Goal: Register for event/course

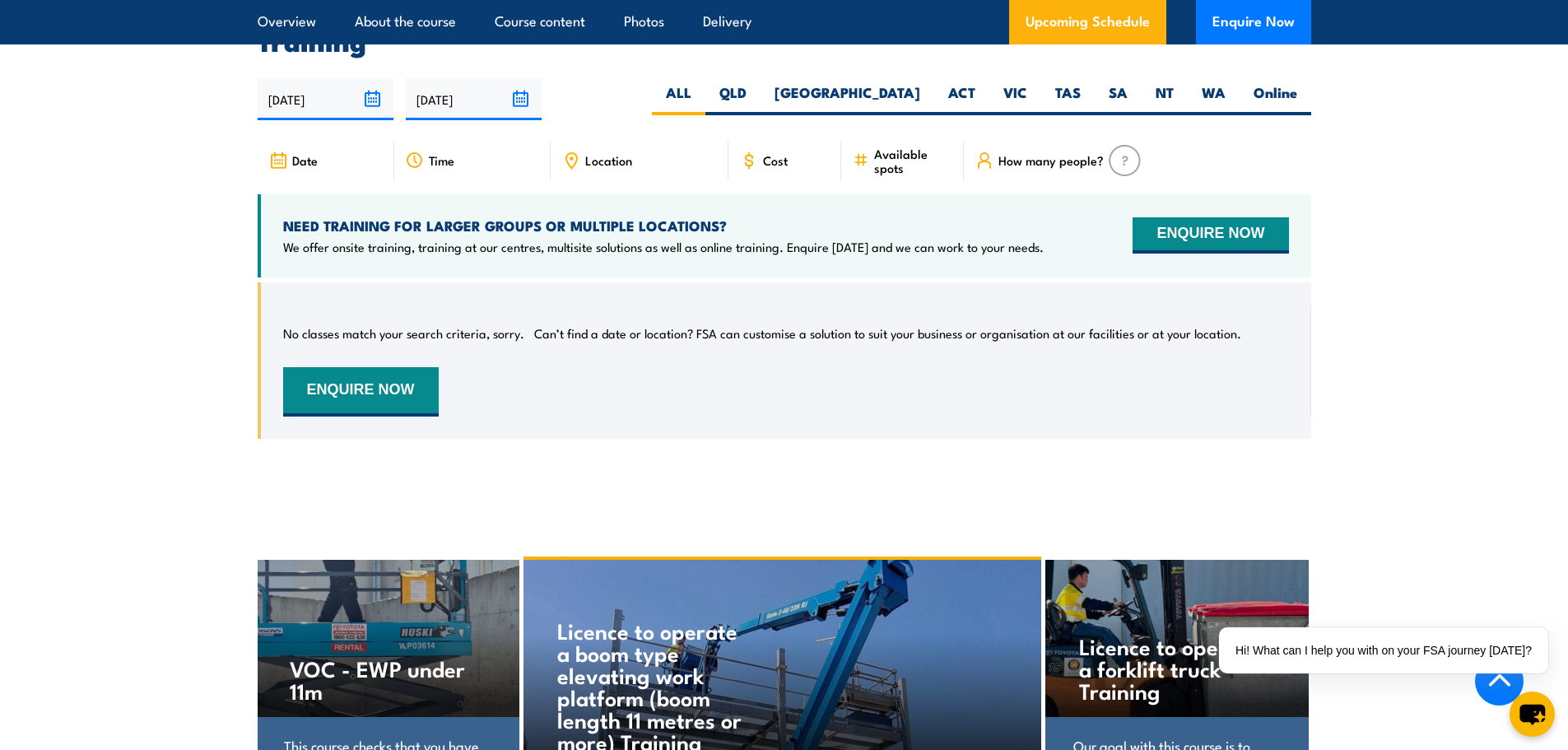
scroll to position [2224, 0]
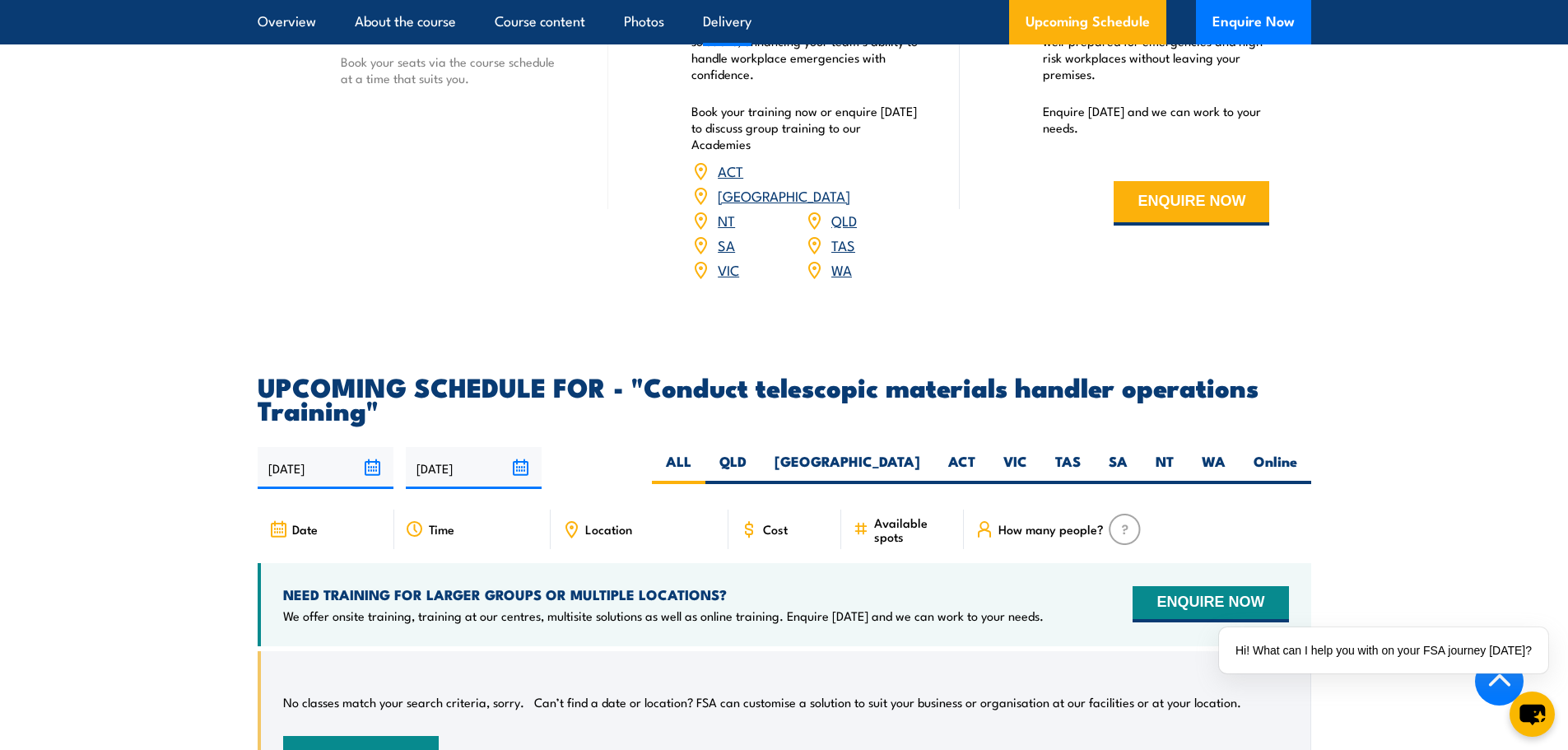
click at [760, 538] on div "Cost" at bounding box center [785, 529] width 113 height 39
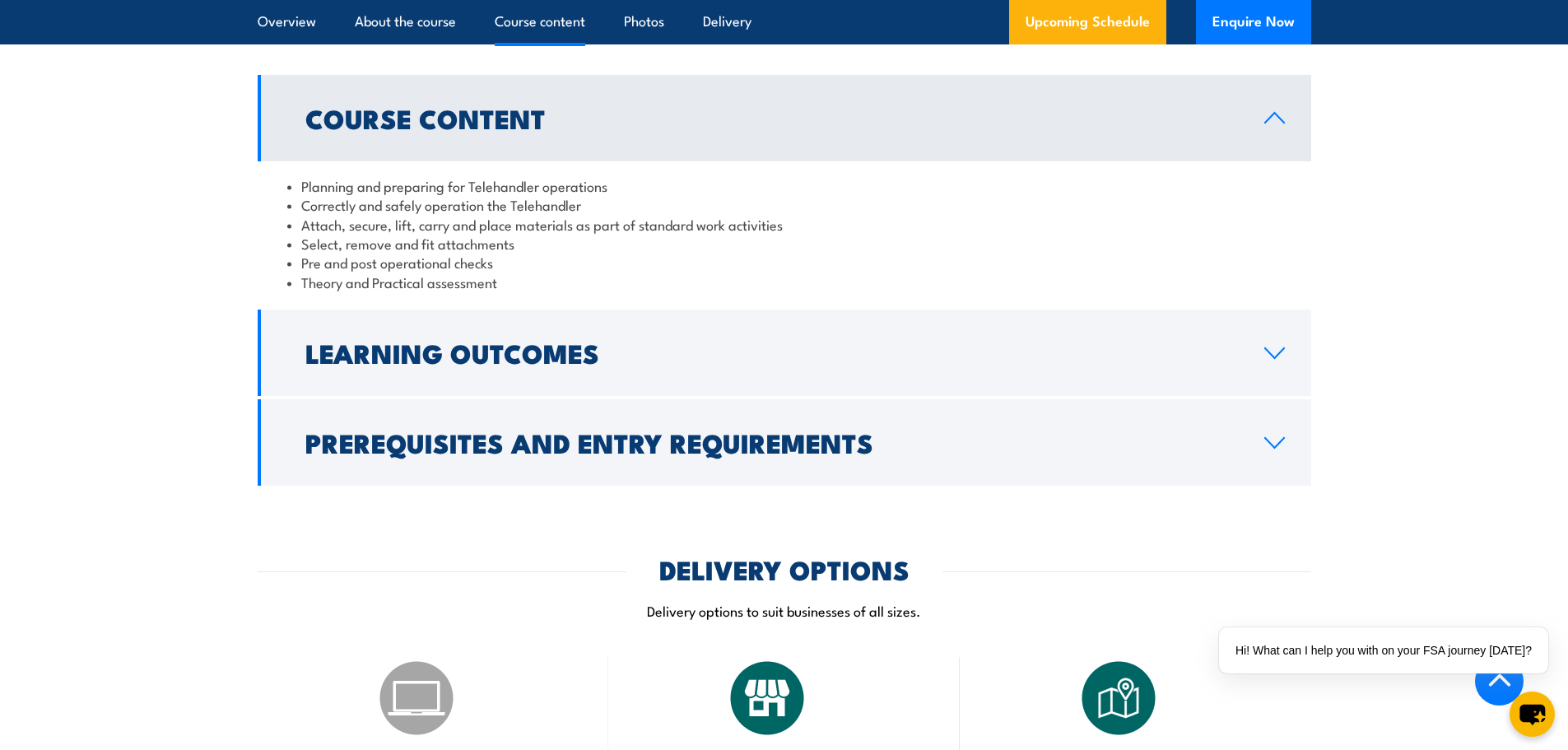
scroll to position [1400, 0]
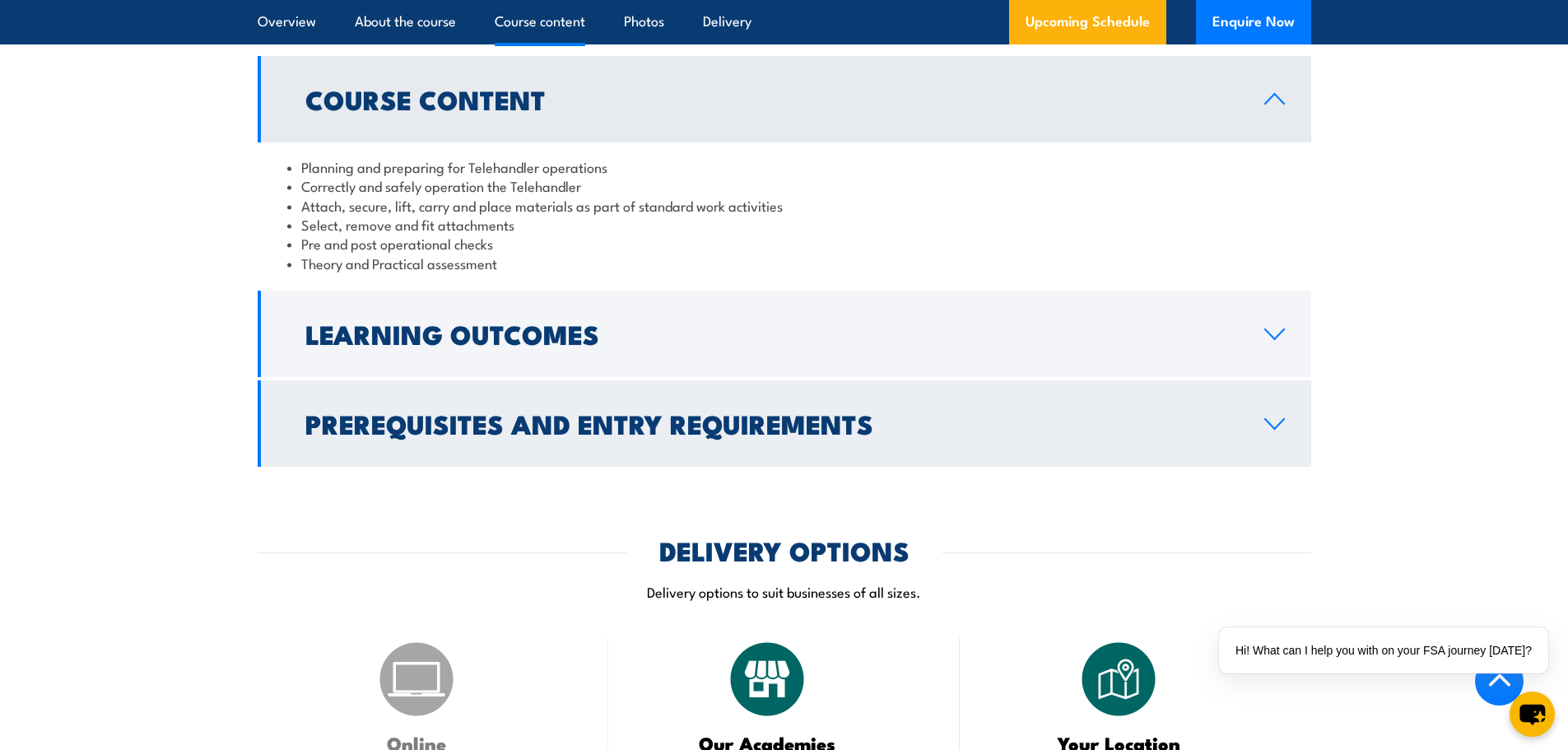
click at [1019, 435] on h2 "Prerequisites and Entry Requirements" at bounding box center [771, 423] width 932 height 23
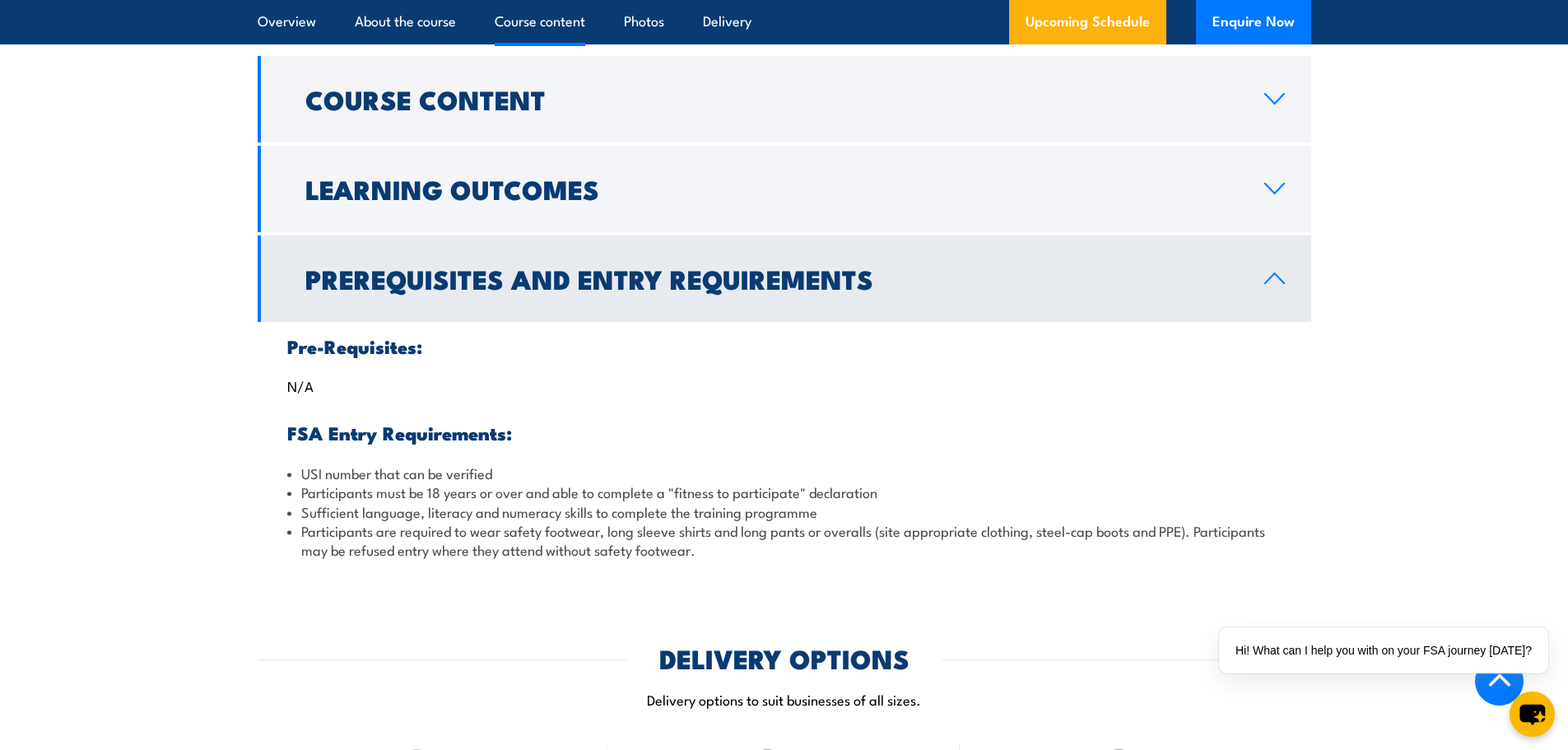
click at [1020, 290] on h2 "Prerequisites and Entry Requirements" at bounding box center [771, 278] width 932 height 23
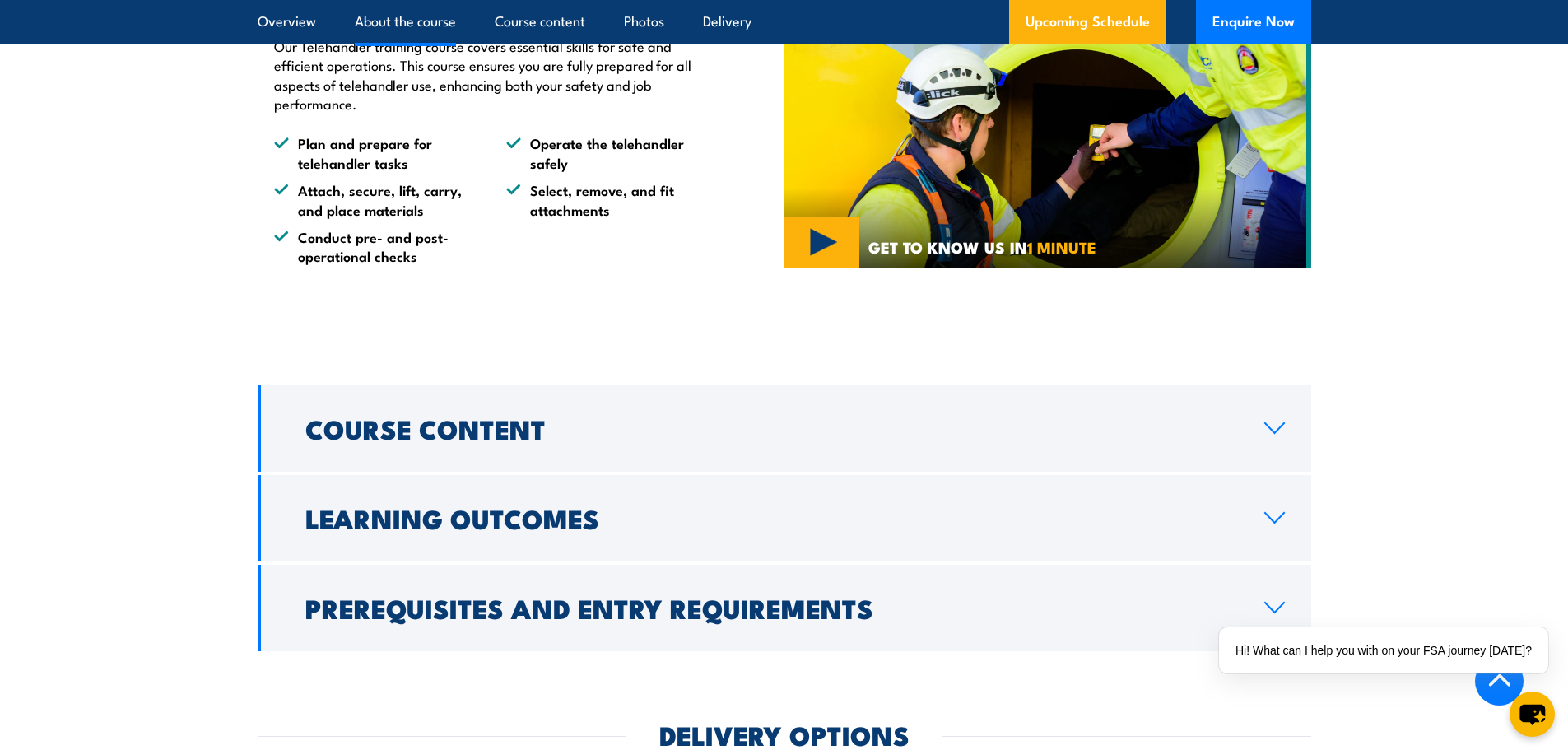
scroll to position [988, 0]
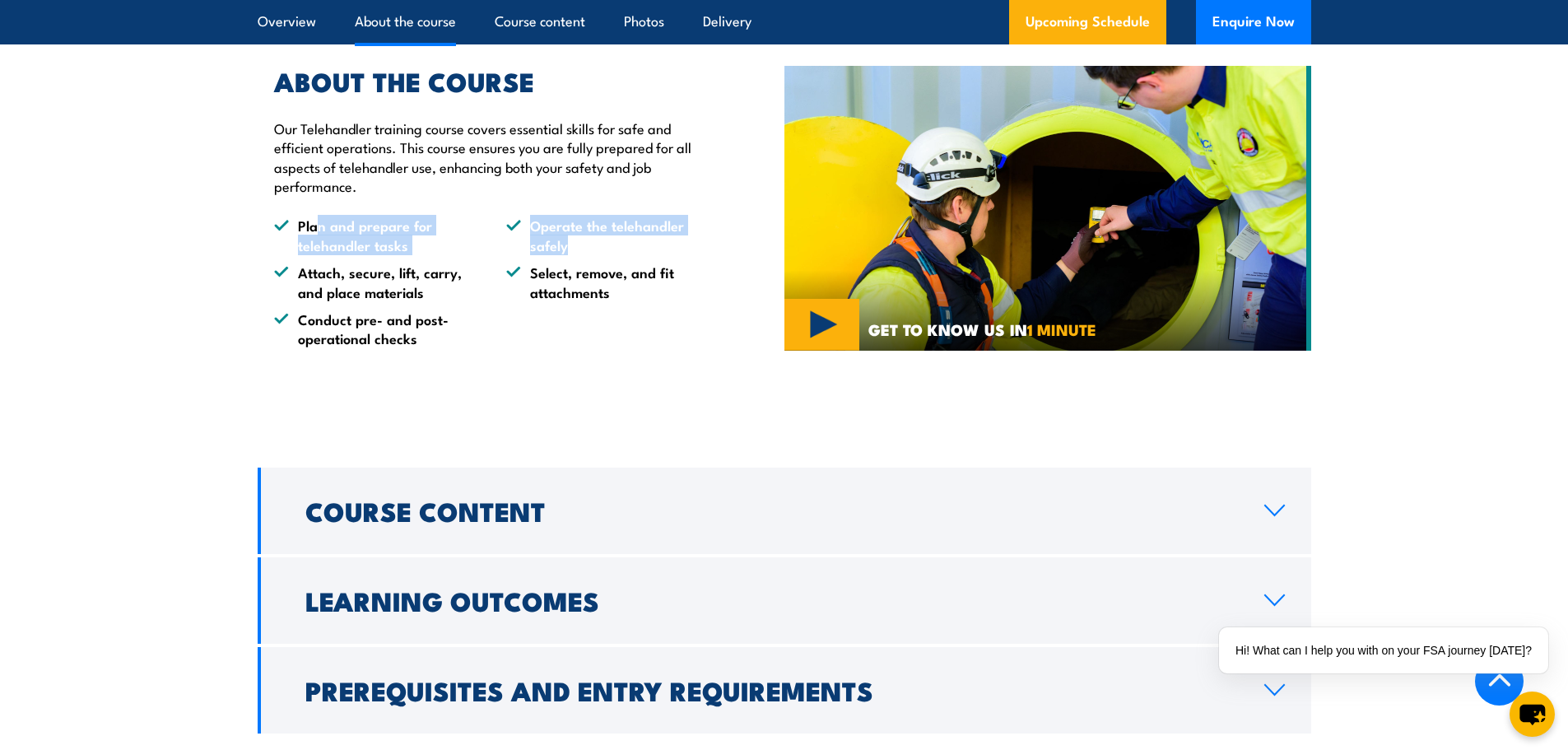
drag, startPoint x: 321, startPoint y: 269, endPoint x: 643, endPoint y: 281, distance: 322.2
click at [643, 281] on ul "Plan and prepare for telehandler tasks Operate the telehandler safely Attach, s…" at bounding box center [491, 281] width 435 height 132
click at [550, 301] on li "Select, remove, and fit attachments" at bounding box center [607, 282] width 203 height 38
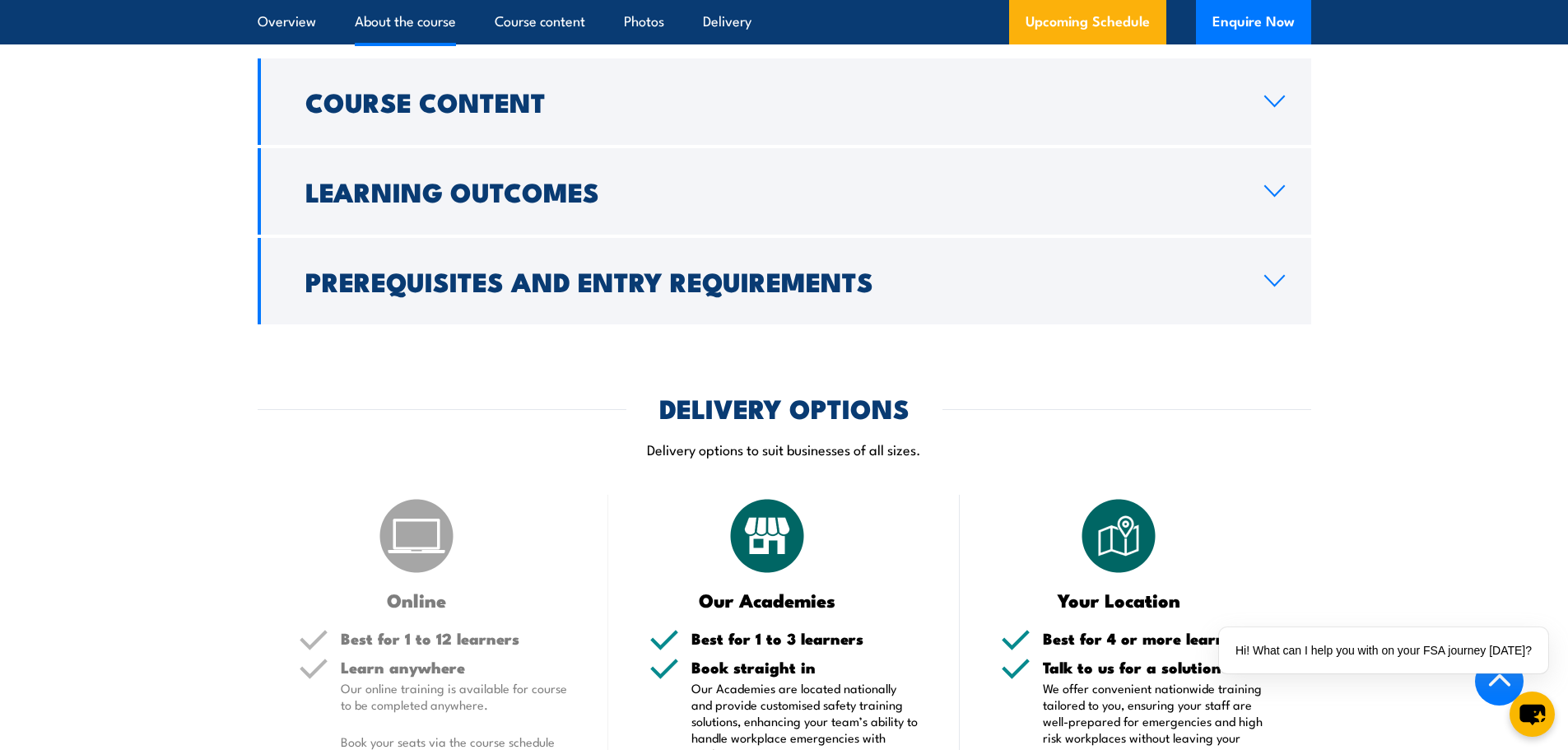
scroll to position [1400, 0]
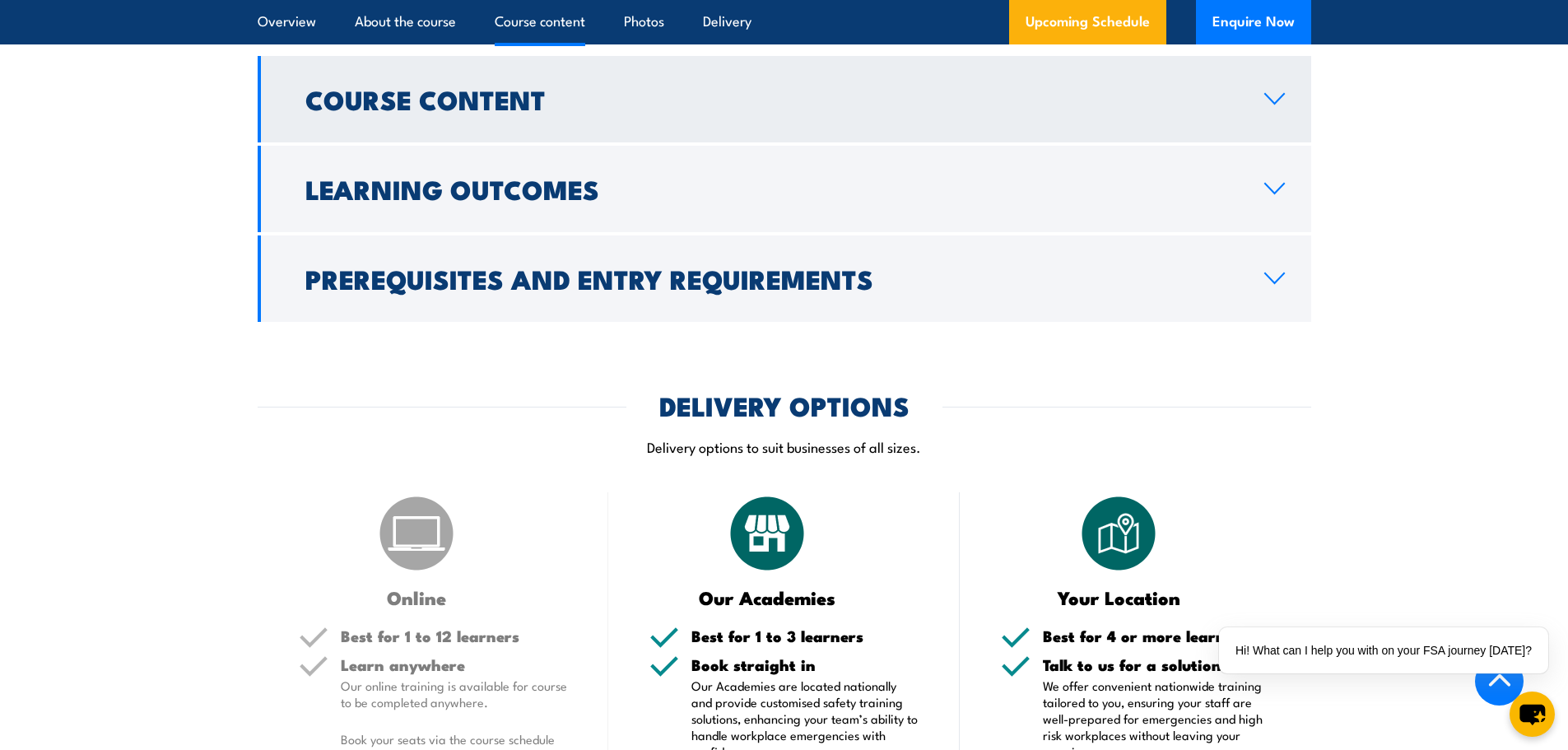
click at [713, 111] on h2 "Course Content" at bounding box center [771, 99] width 932 height 23
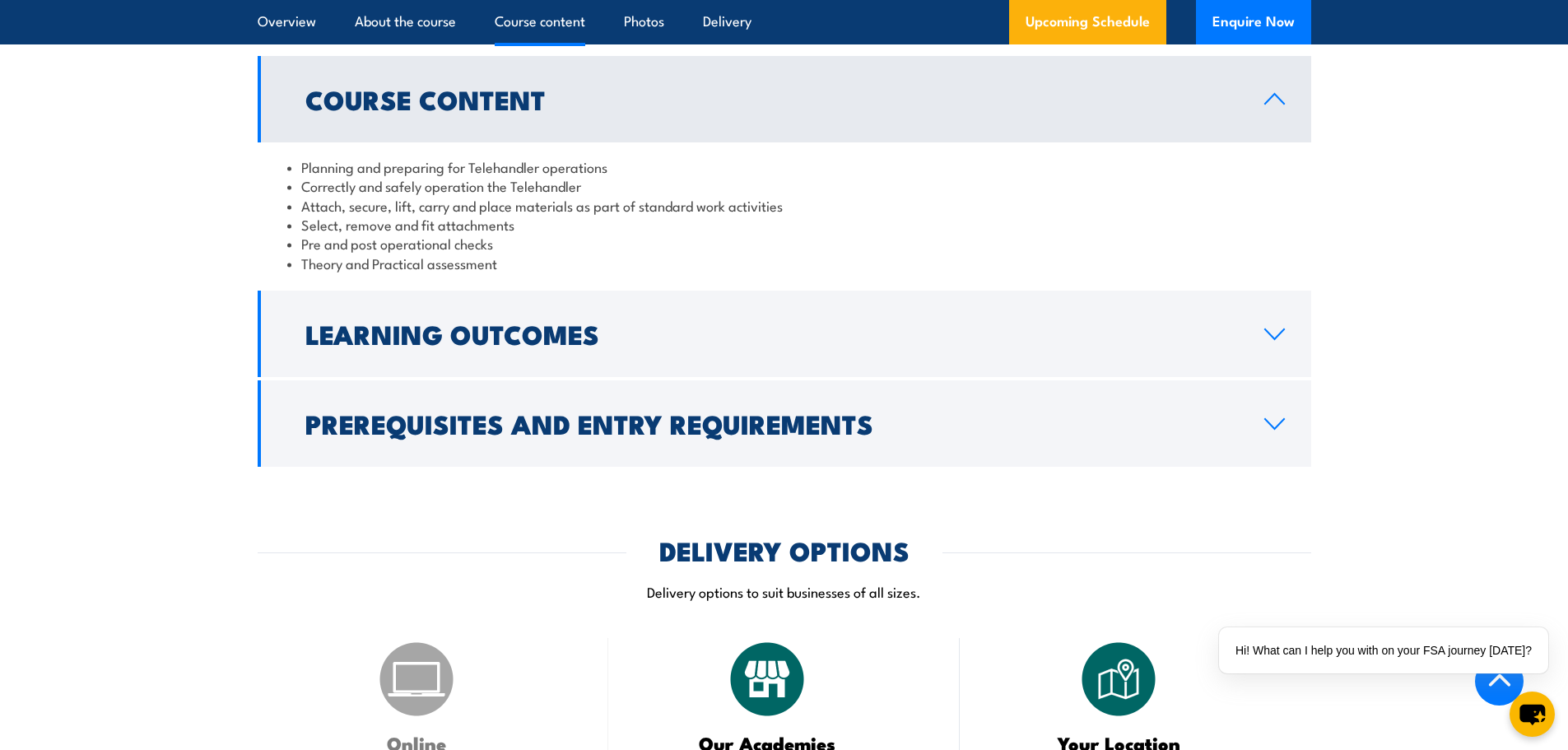
click at [713, 111] on h2 "Course Content" at bounding box center [771, 99] width 932 height 23
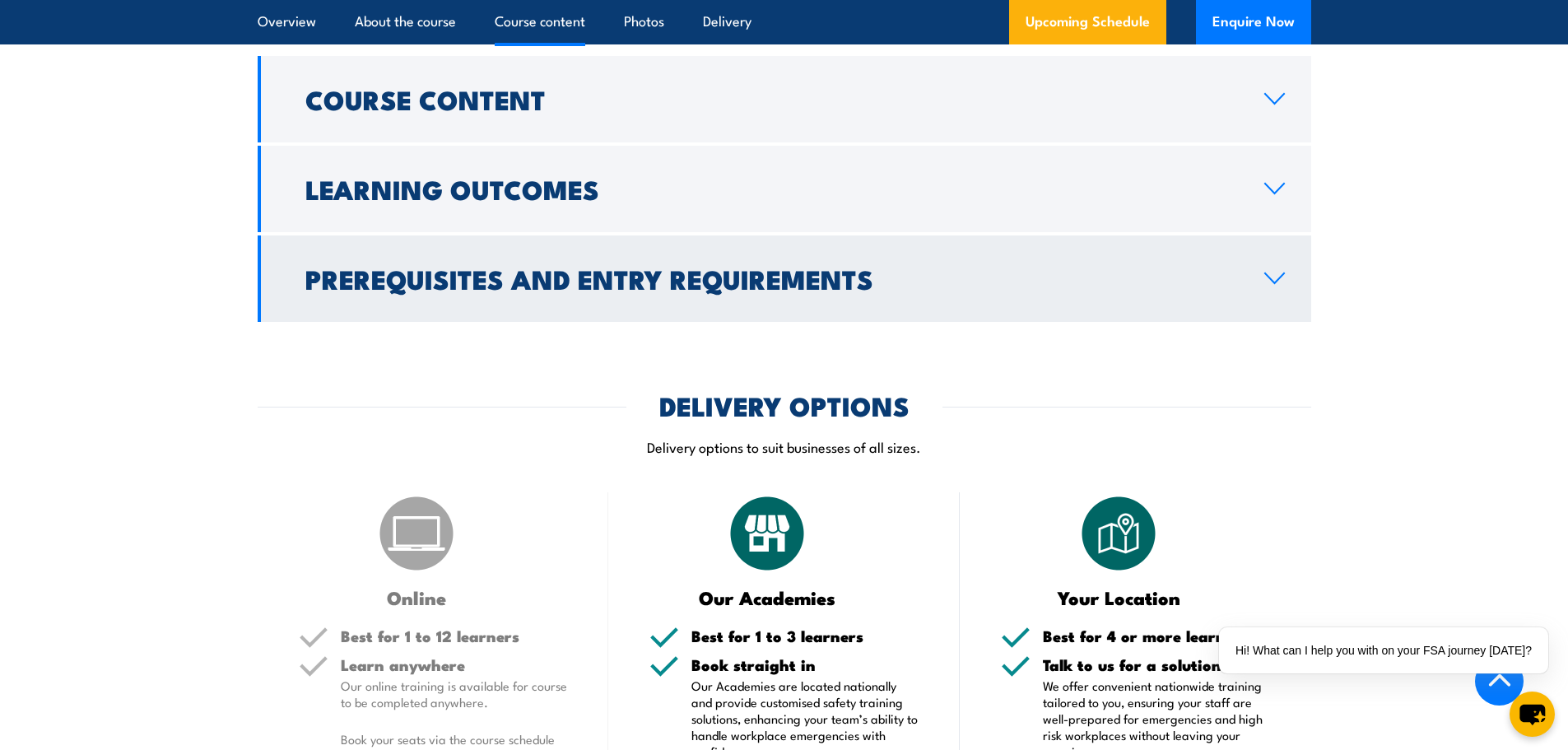
click at [692, 294] on link "Prerequisites and Entry Requirements" at bounding box center [784, 279] width 1054 height 87
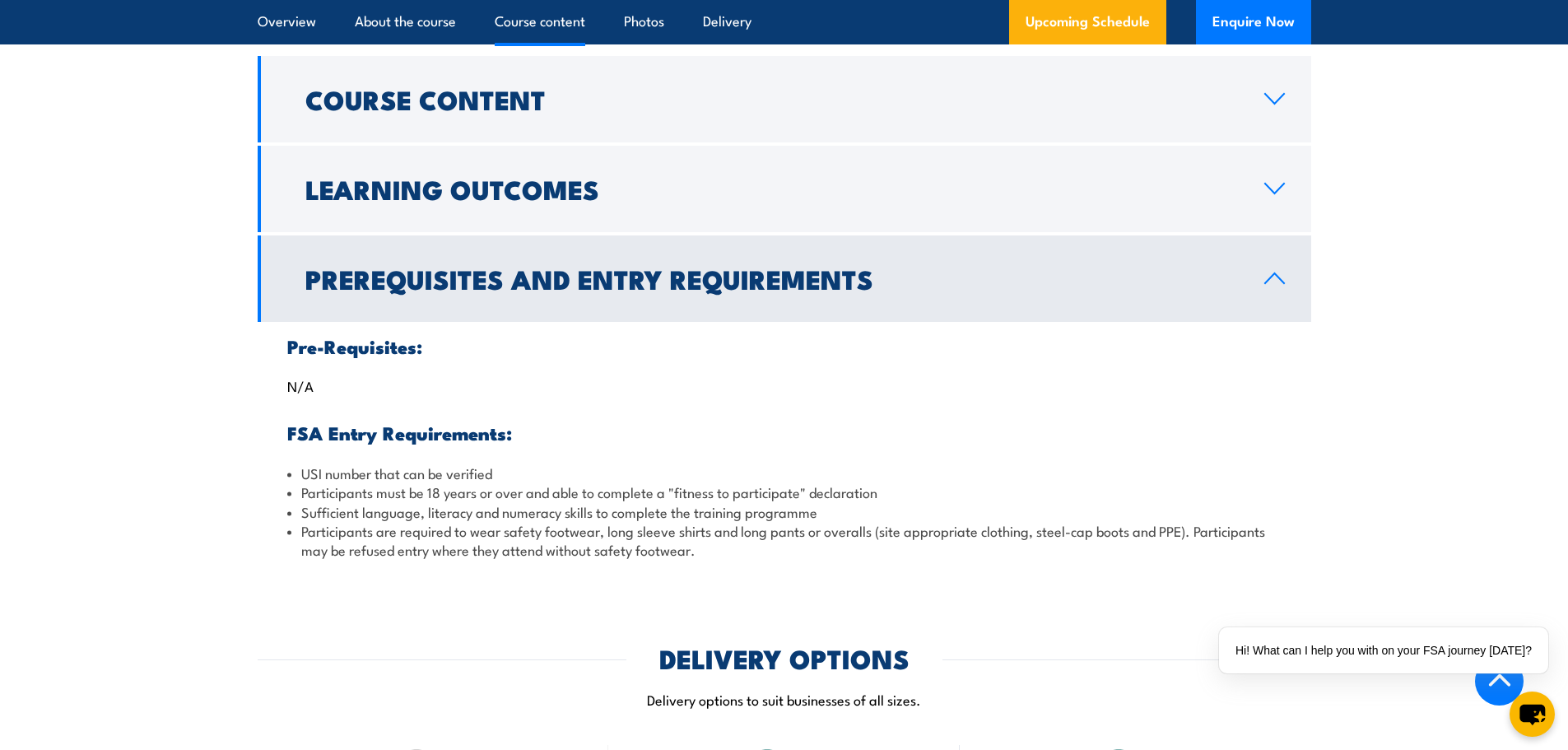
click at [700, 290] on h2 "Prerequisites and Entry Requirements" at bounding box center [771, 278] width 932 height 23
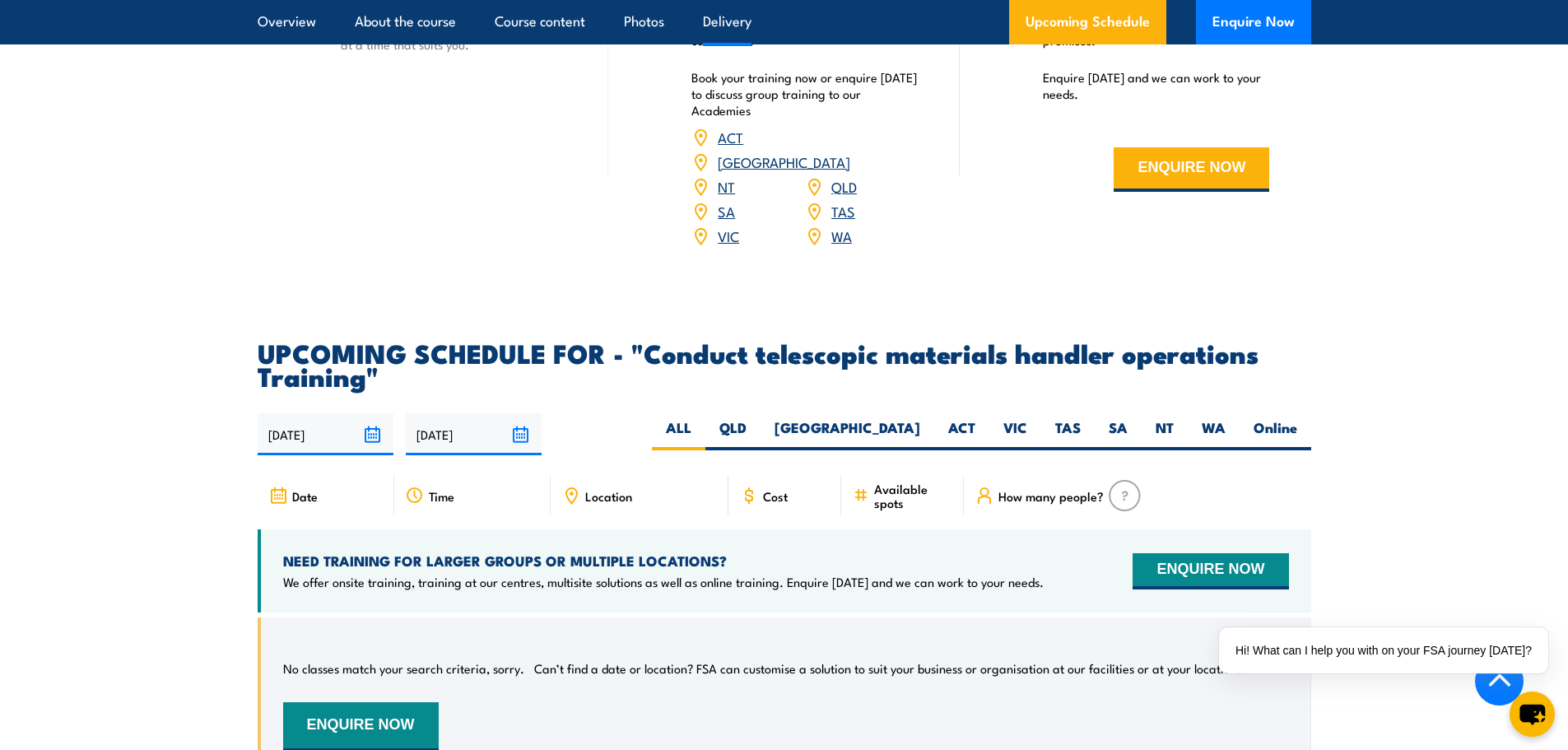
scroll to position [2141, 0]
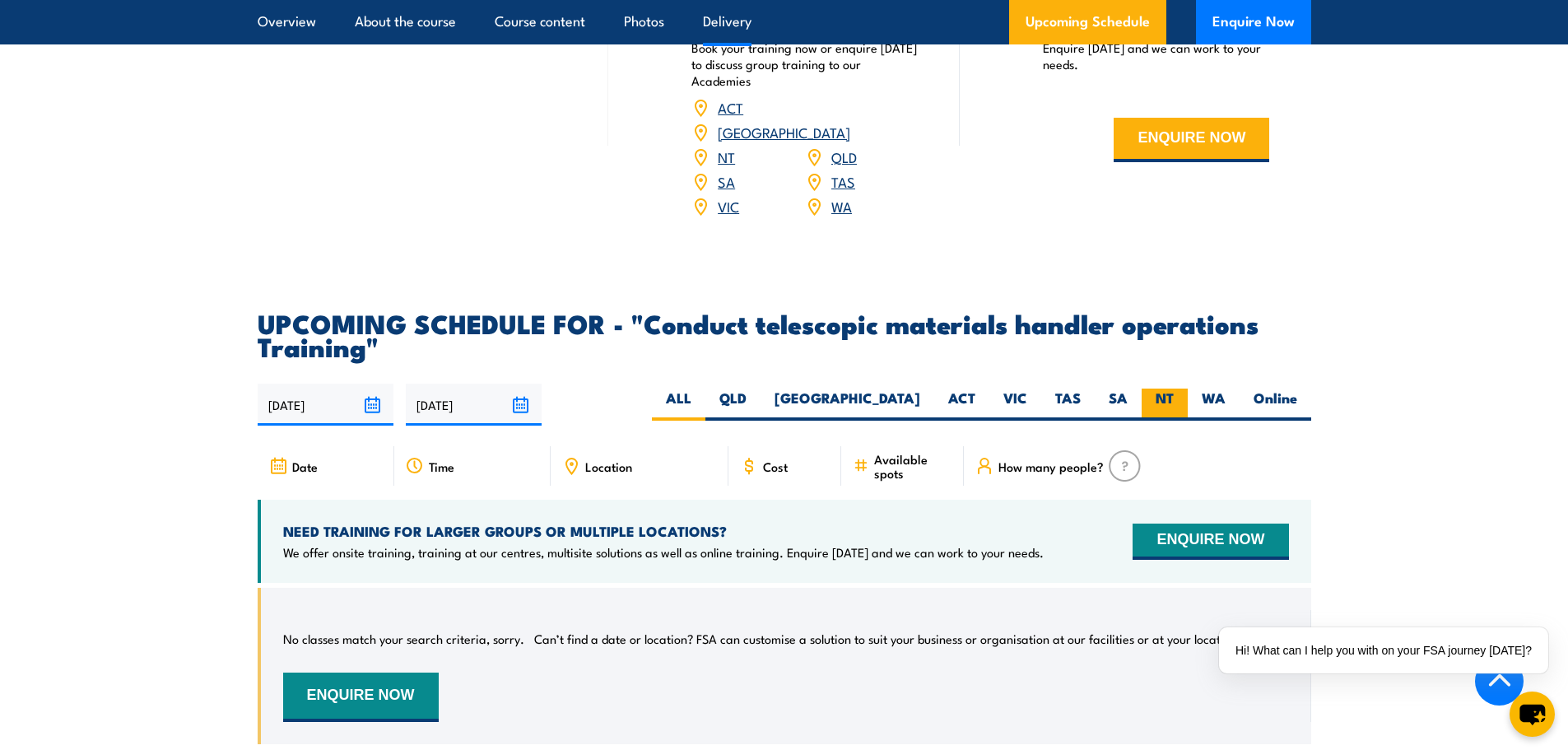
click at [1162, 411] on label "NT" at bounding box center [1164, 404] width 46 height 32
click at [1173, 399] on input "NT" at bounding box center [1179, 394] width 11 height 11
radio input "true"
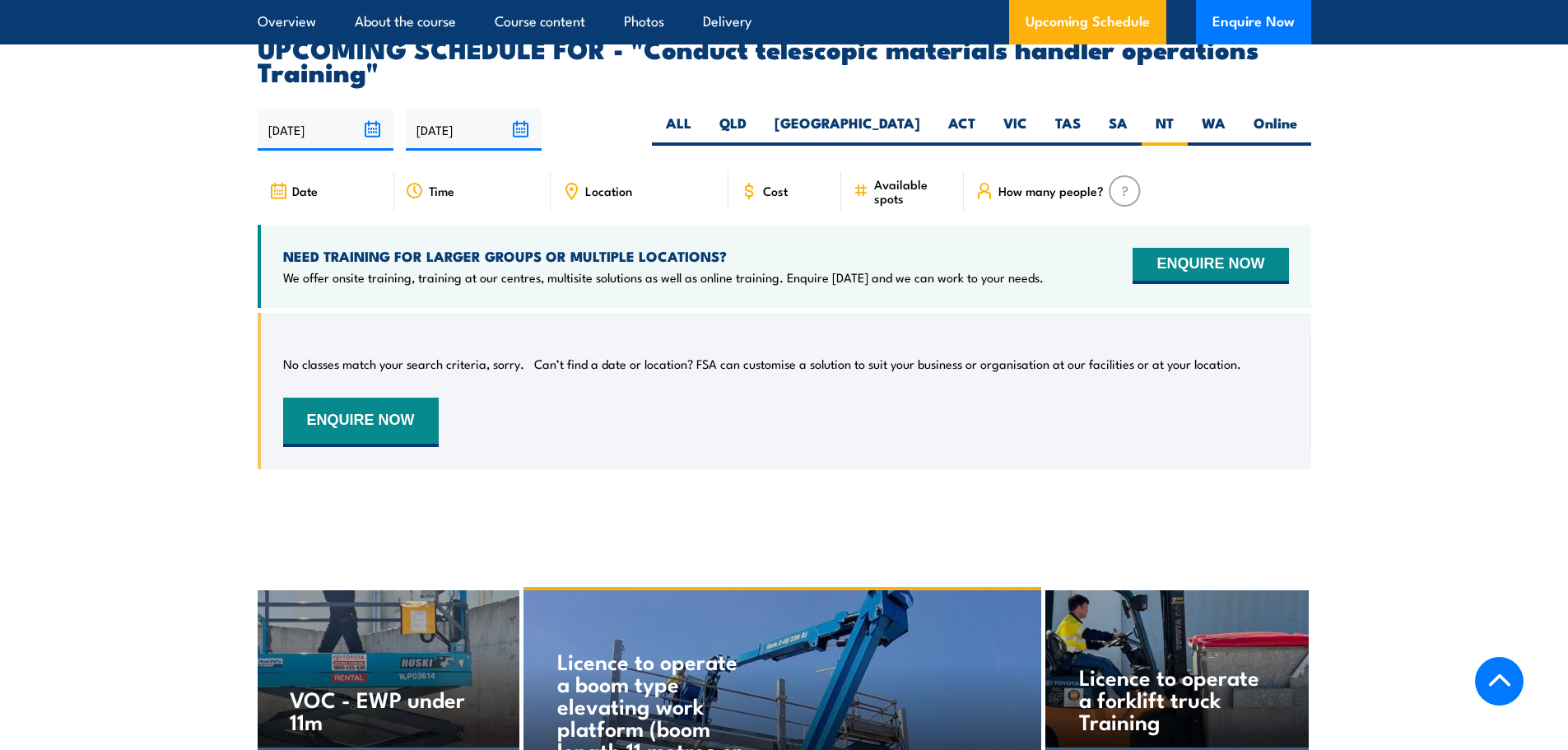
scroll to position [2611, 0]
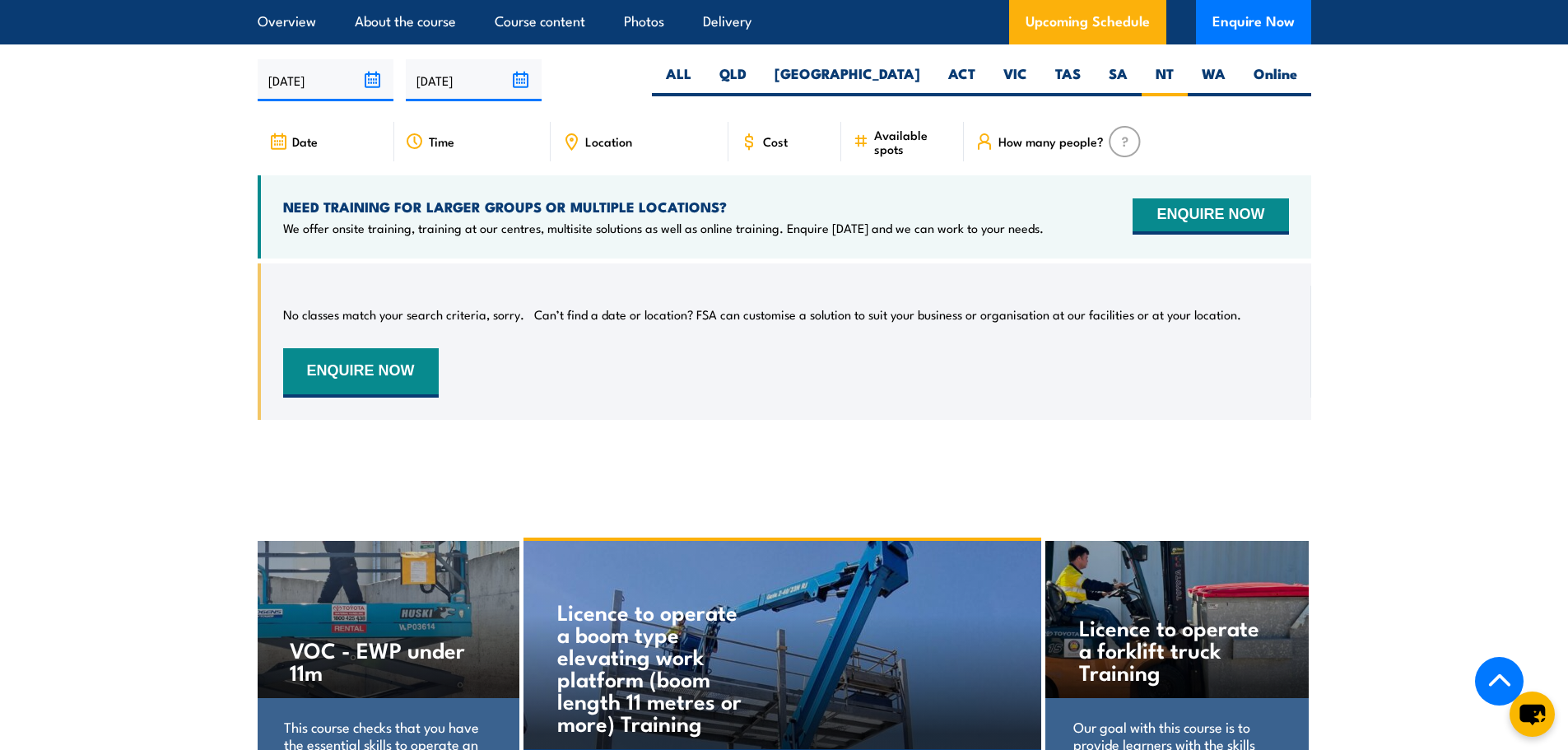
click at [611, 148] on span "Location" at bounding box center [608, 141] width 47 height 14
click at [377, 93] on input "05/10/2025" at bounding box center [325, 80] width 136 height 42
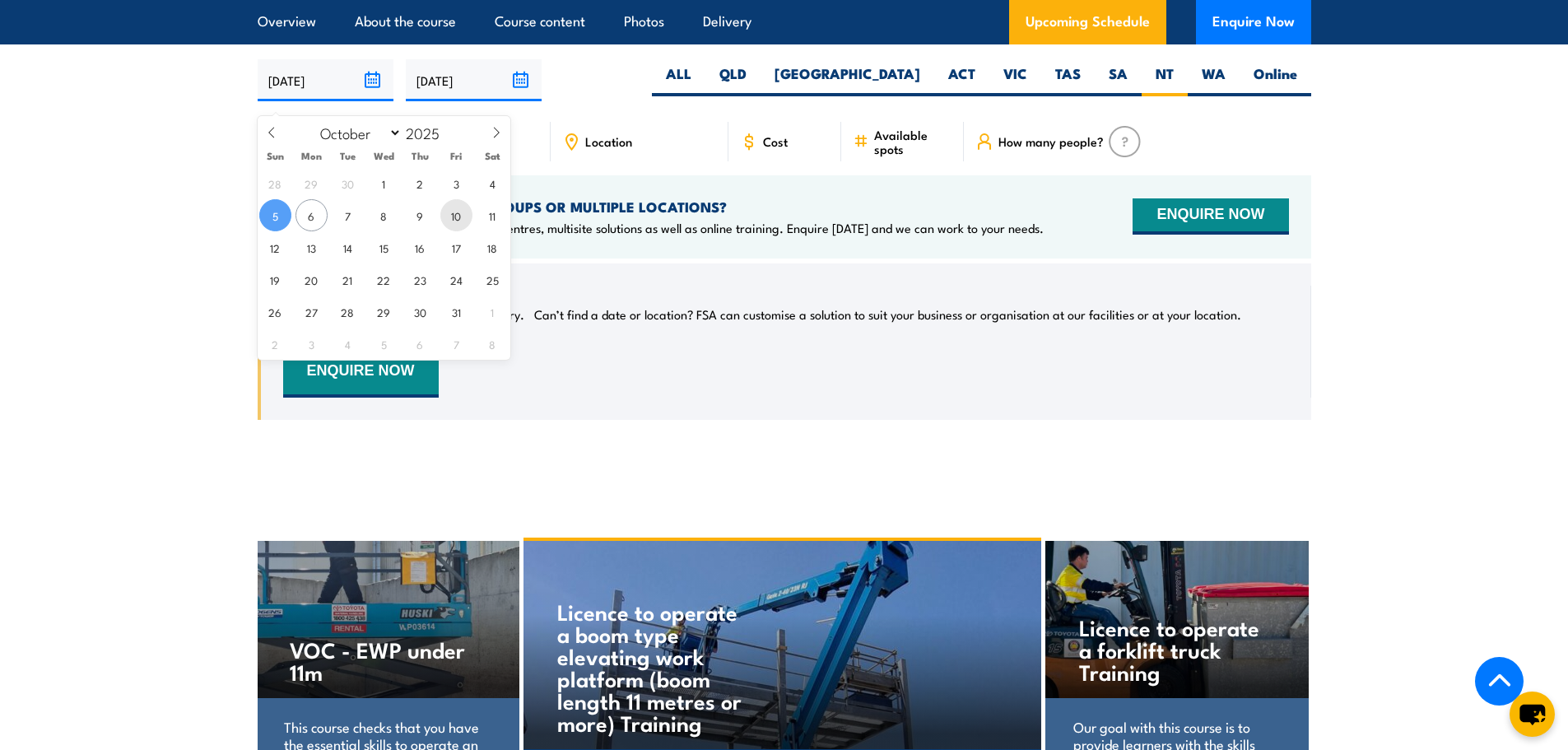
click at [458, 220] on span "10" at bounding box center [456, 215] width 32 height 32
type input "10/10/2025"
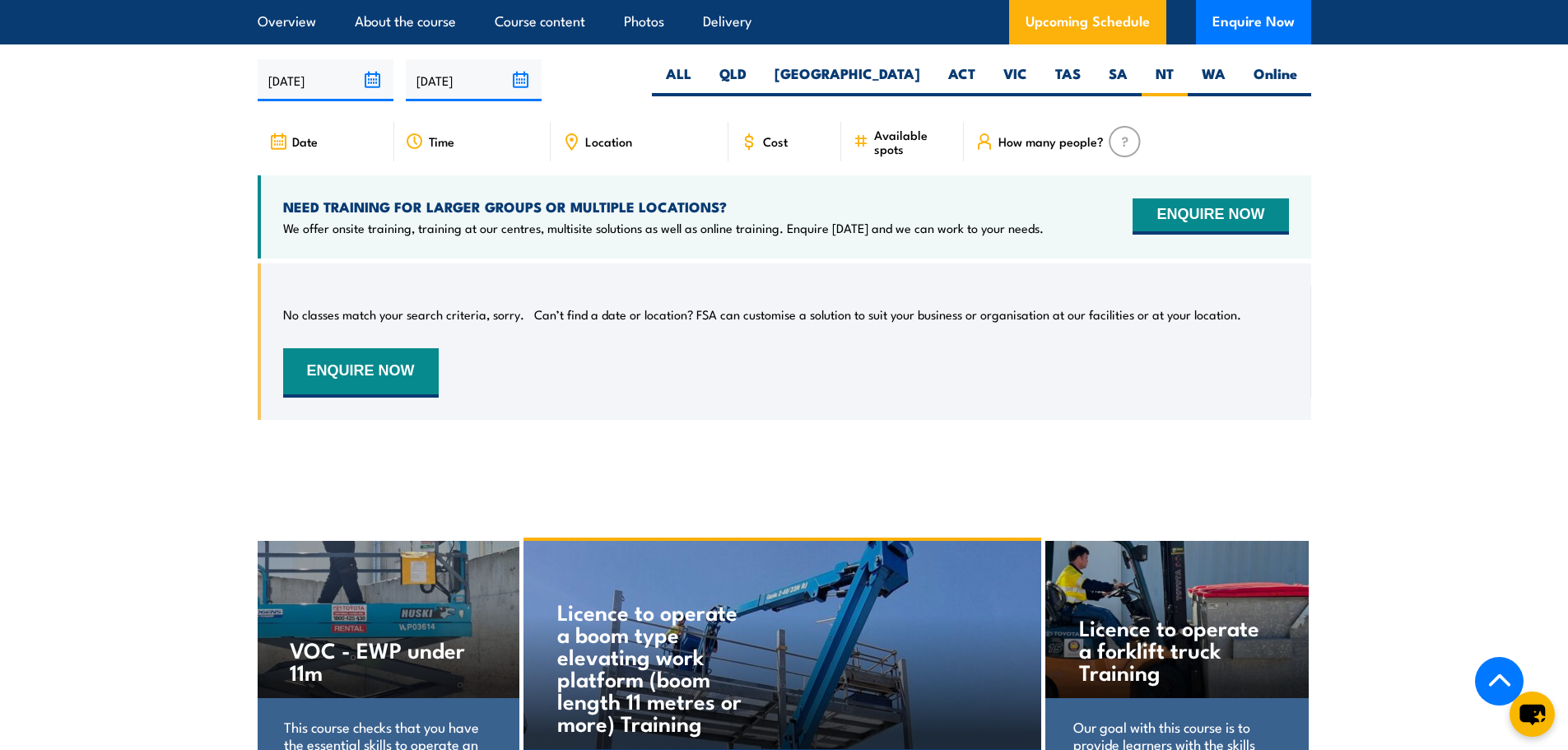
click at [520, 91] on input "[DATE]" at bounding box center [473, 80] width 136 height 42
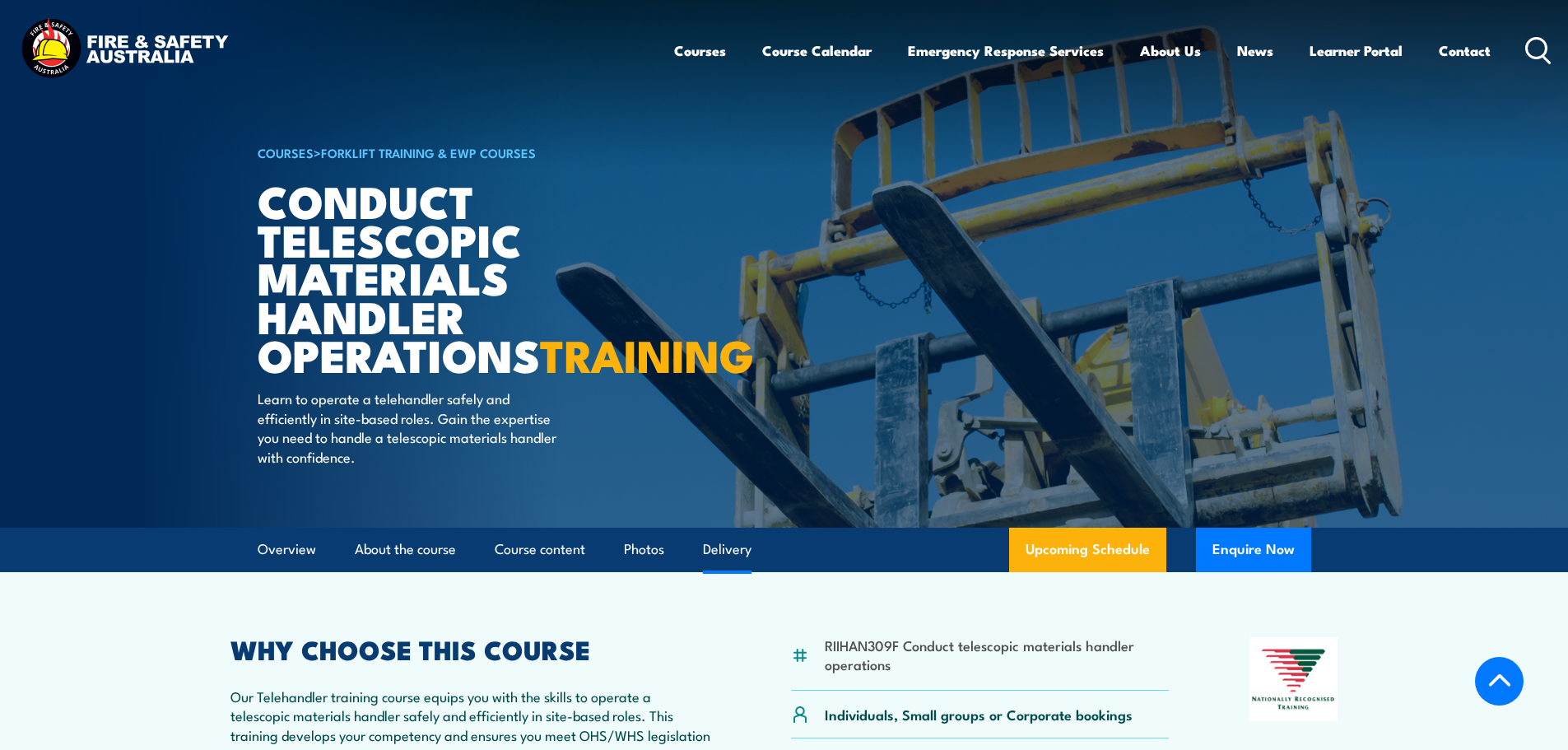
select select "3"
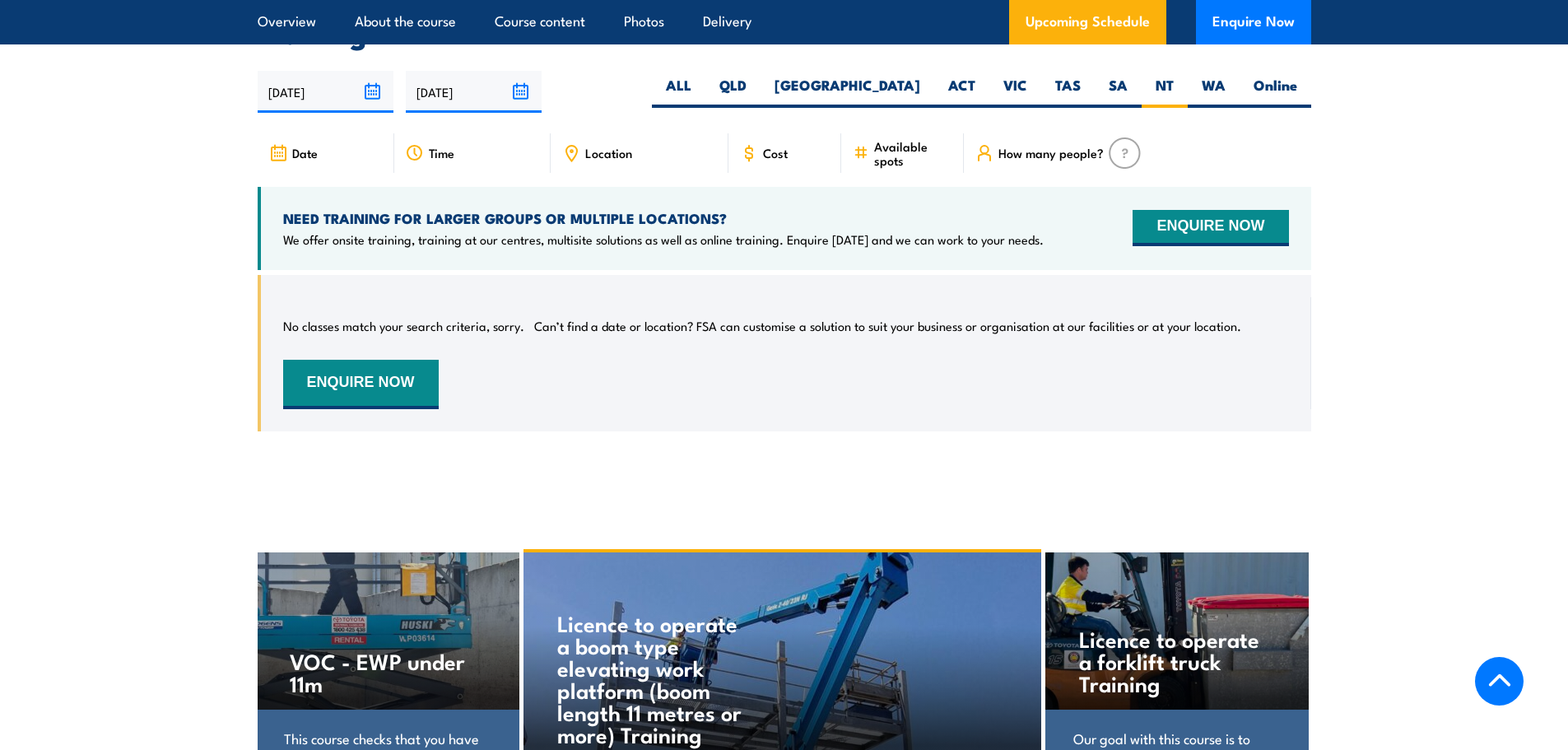
scroll to position [2611, 0]
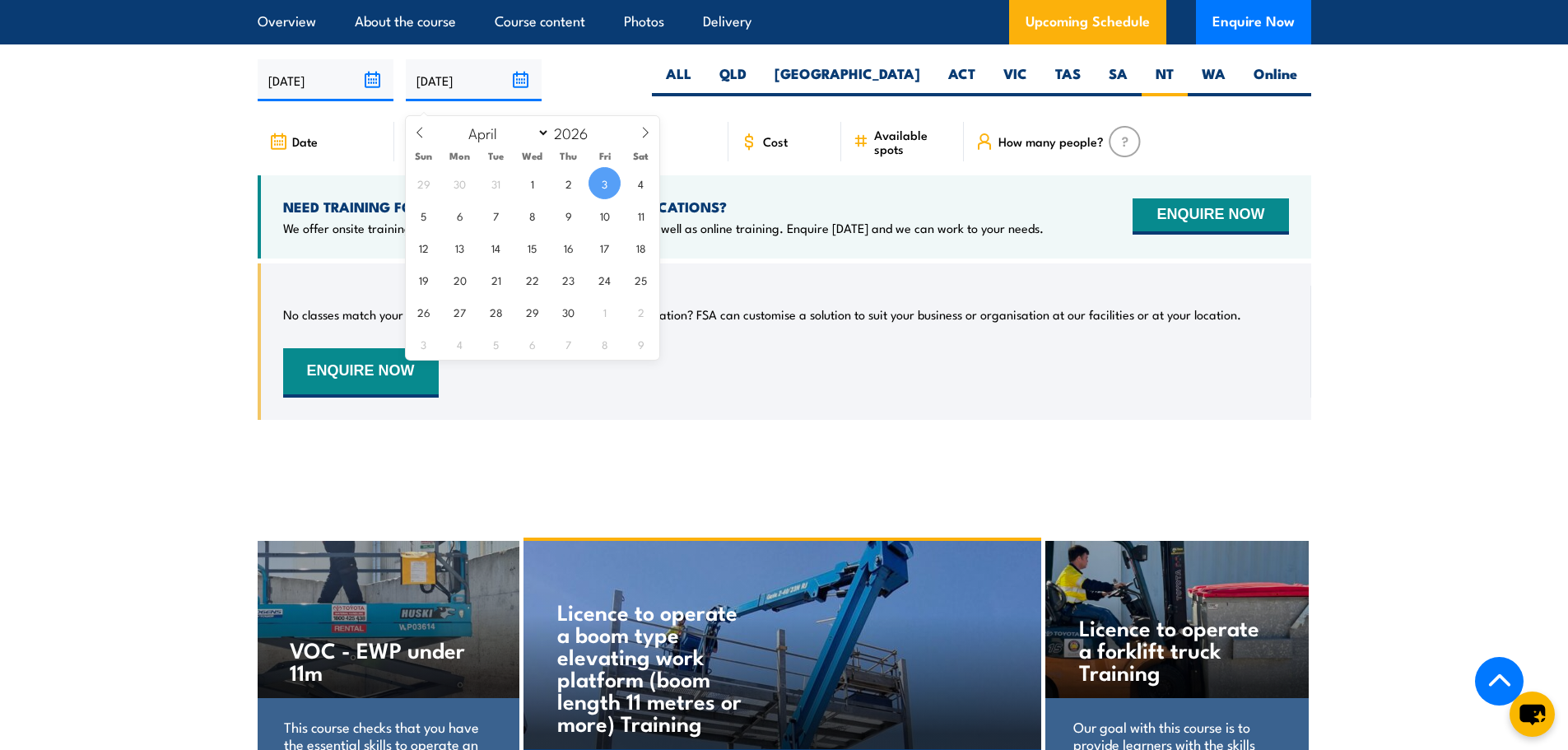
click at [530, 99] on input "03/04/2026" at bounding box center [473, 80] width 136 height 42
click at [531, 250] on span "15" at bounding box center [531, 247] width 32 height 32
type input "15/04/2026"
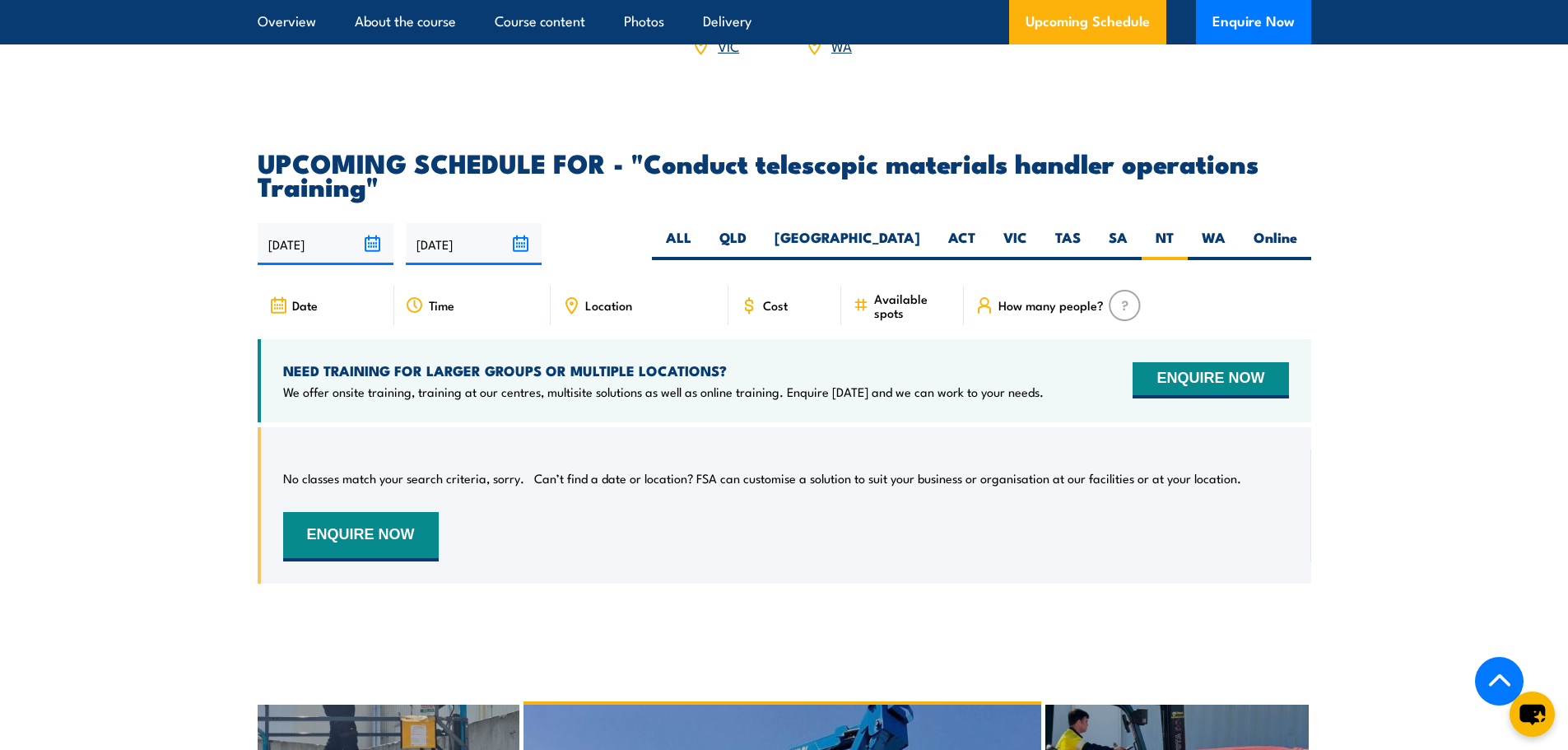
scroll to position [2446, 0]
click at [909, 321] on span "Available spots" at bounding box center [913, 306] width 79 height 28
click at [1190, 390] on button "ENQUIRE NOW" at bounding box center [1210, 382] width 155 height 37
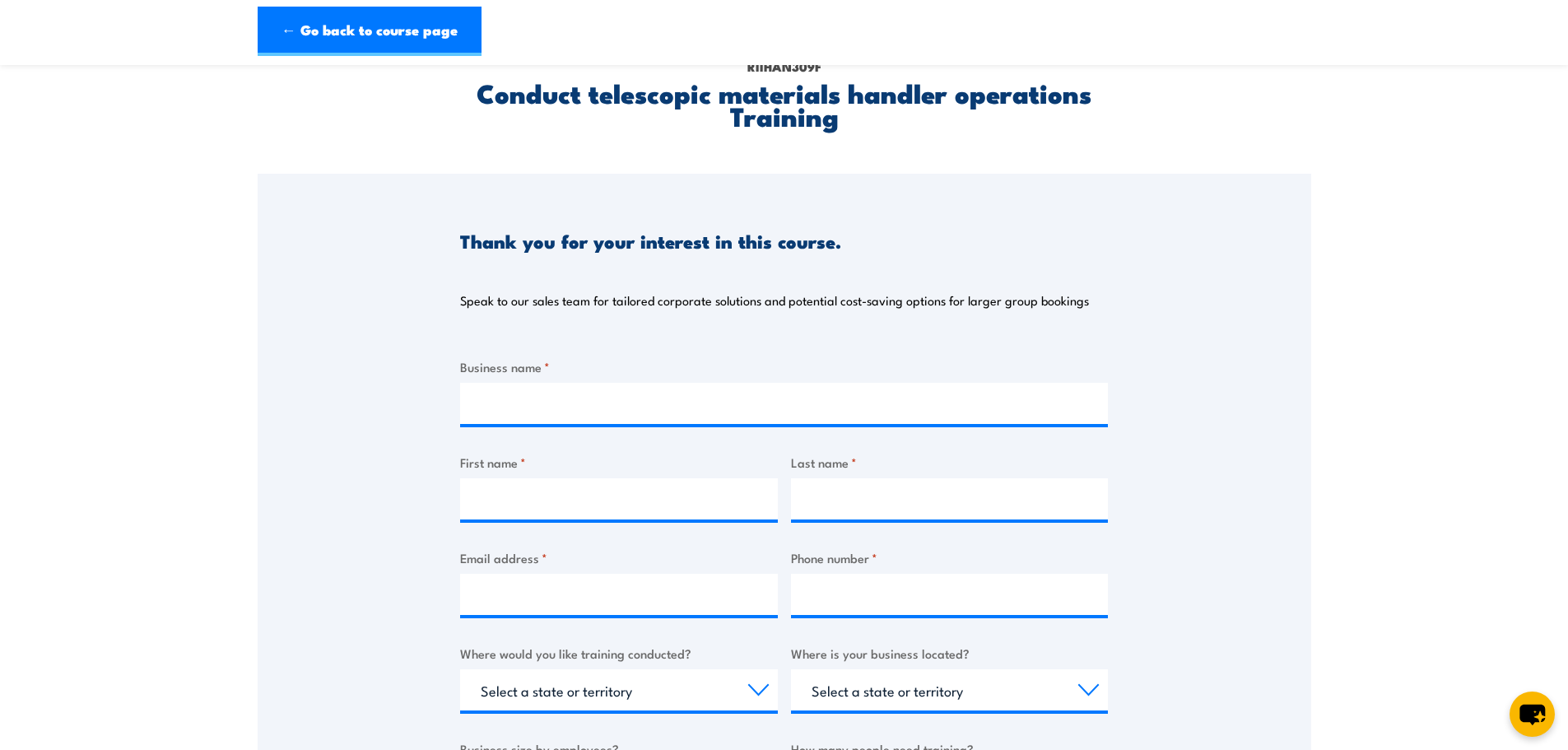
scroll to position [164, 0]
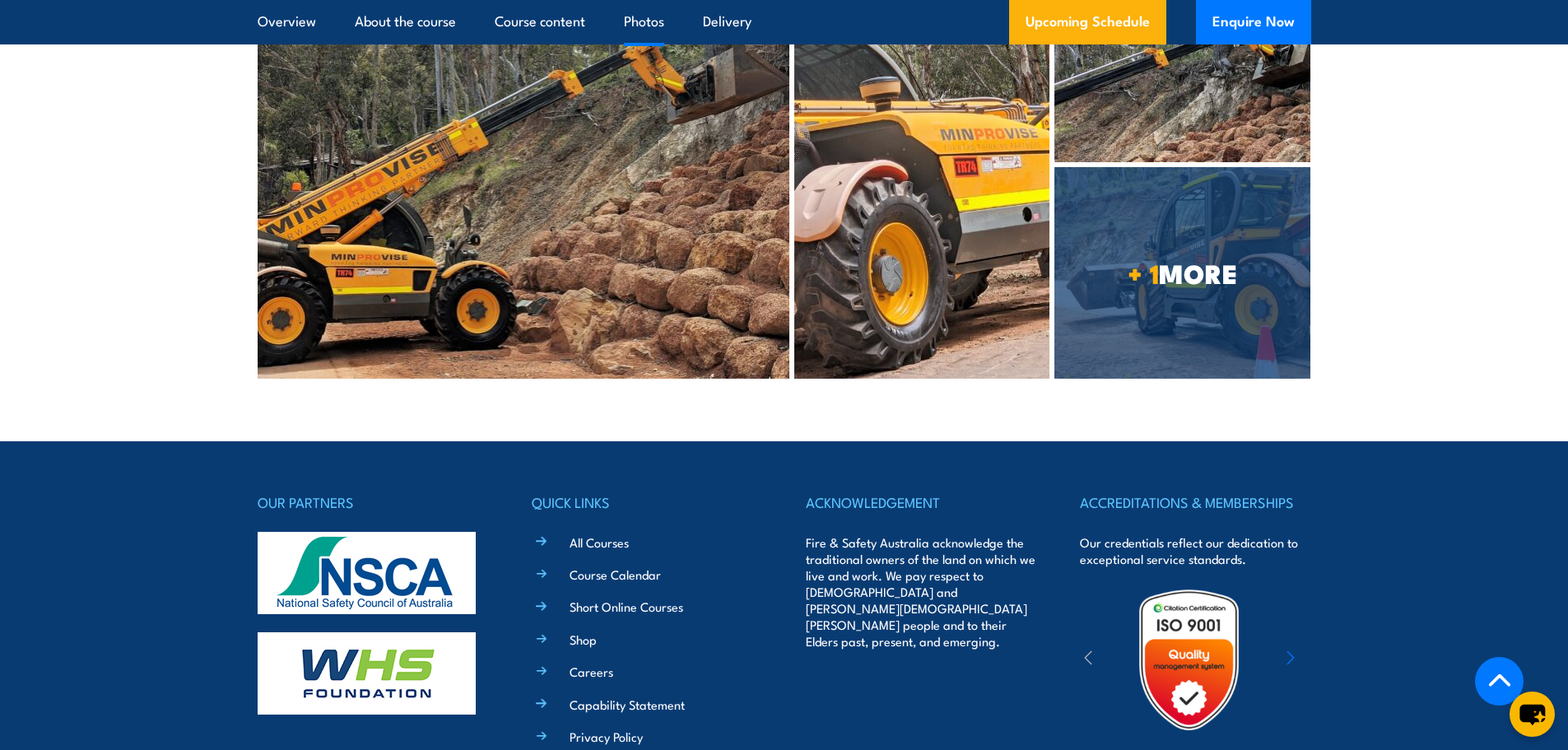
scroll to position [4120, 0]
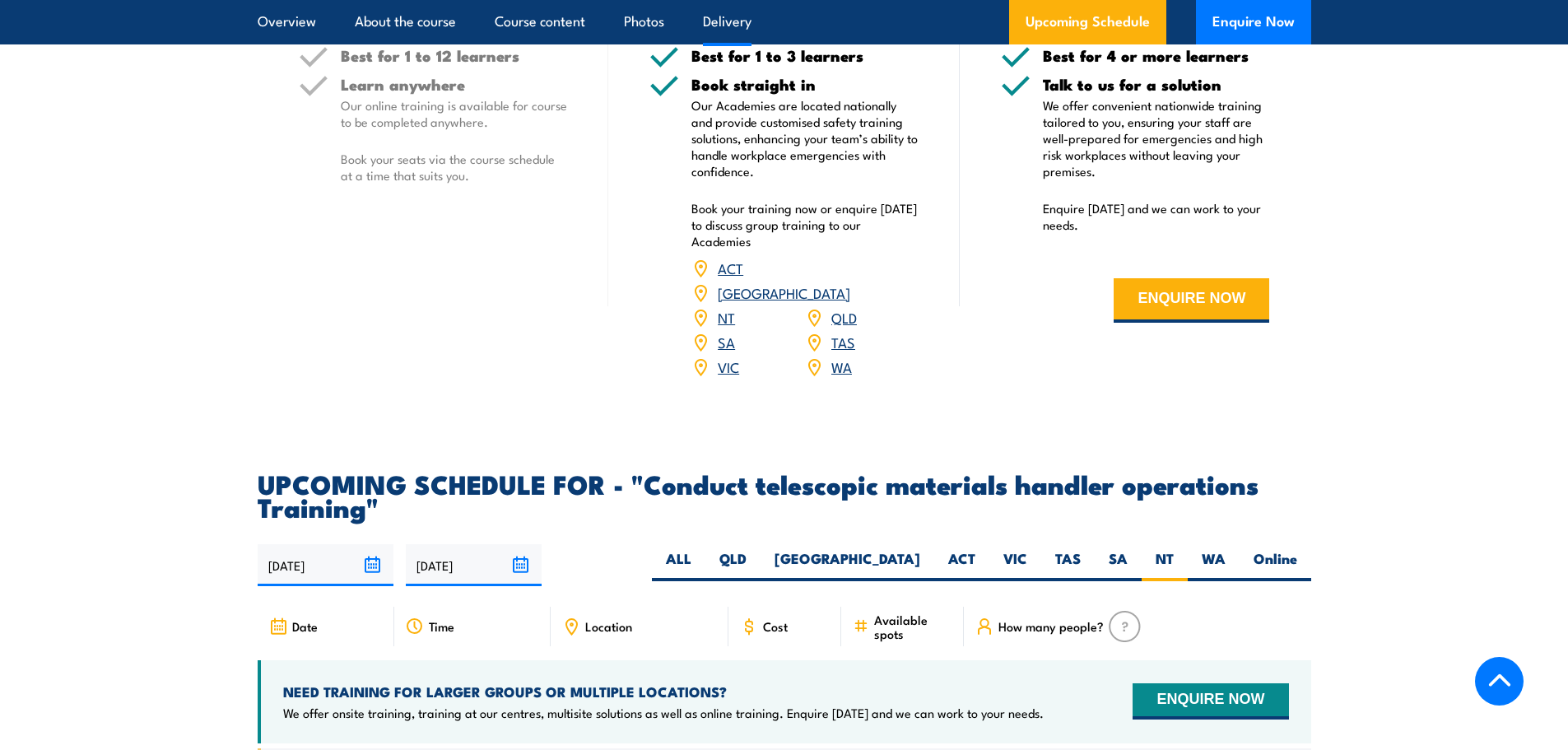
scroll to position [2141, 0]
